Goal: Task Accomplishment & Management: Use online tool/utility

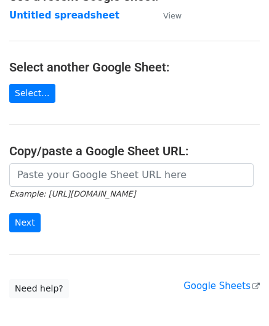
scroll to position [123, 0]
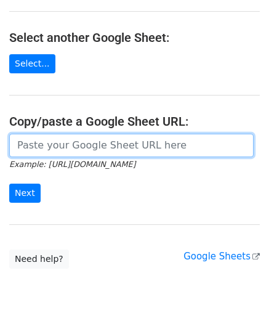
click at [47, 144] on input "url" at bounding box center [131, 145] width 245 height 23
paste input "[URL][DOMAIN_NAME]"
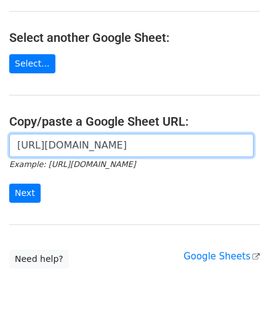
scroll to position [0, 245]
type input "[URL][DOMAIN_NAME]"
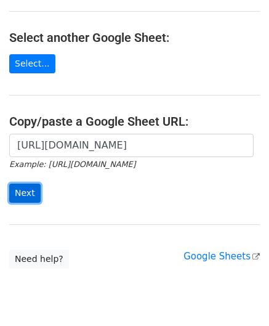
click at [27, 186] on input "Next" at bounding box center [24, 193] width 31 height 19
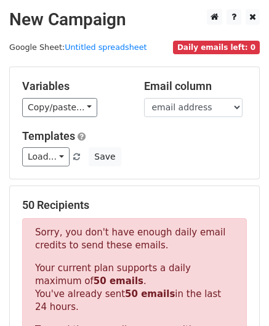
scroll to position [416, 0]
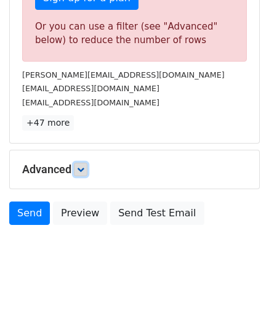
click at [84, 166] on icon at bounding box center [80, 169] width 7 height 7
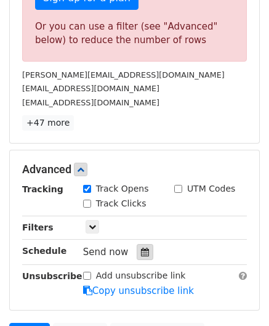
click at [141, 248] on icon at bounding box center [145, 252] width 8 height 9
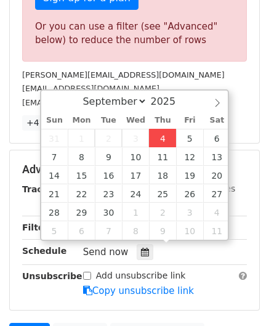
type input "2025-09-04 12:00"
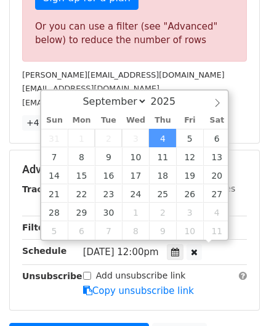
scroll to position [0, 0]
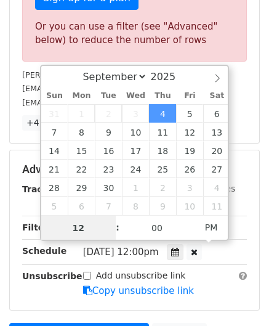
paste input "8"
type input "8"
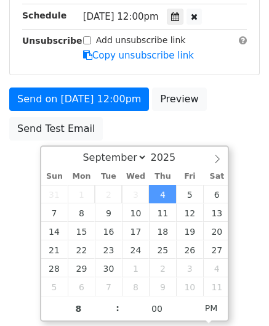
type input "2025-09-04 20:00"
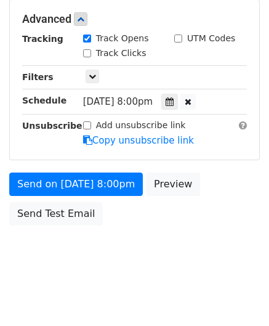
scroll to position [565, 0]
